Goal: Transaction & Acquisition: Purchase product/service

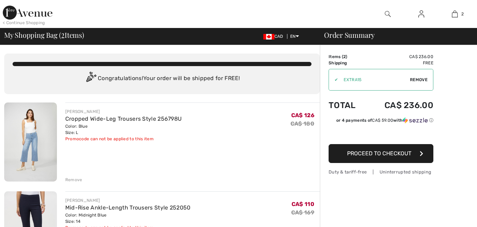
checkbox input "true"
click at [30, 135] on img at bounding box center [30, 141] width 53 height 79
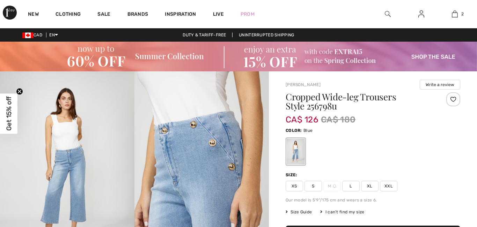
checkbox input "true"
